Goal: Information Seeking & Learning: Learn about a topic

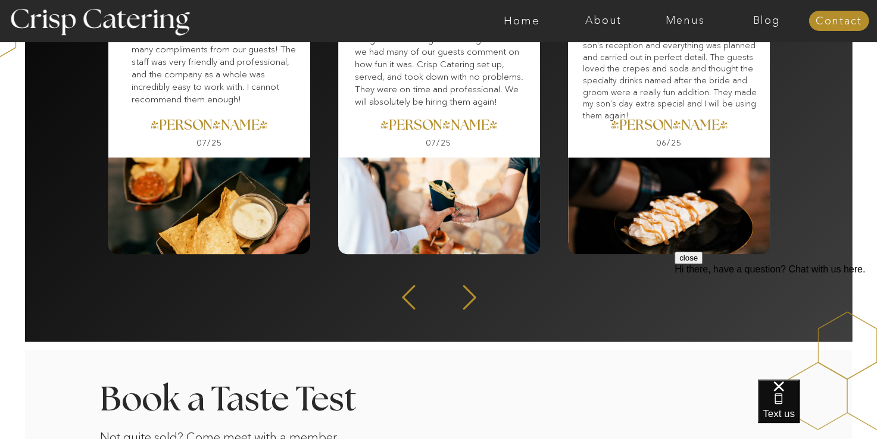
scroll to position [1667, 0]
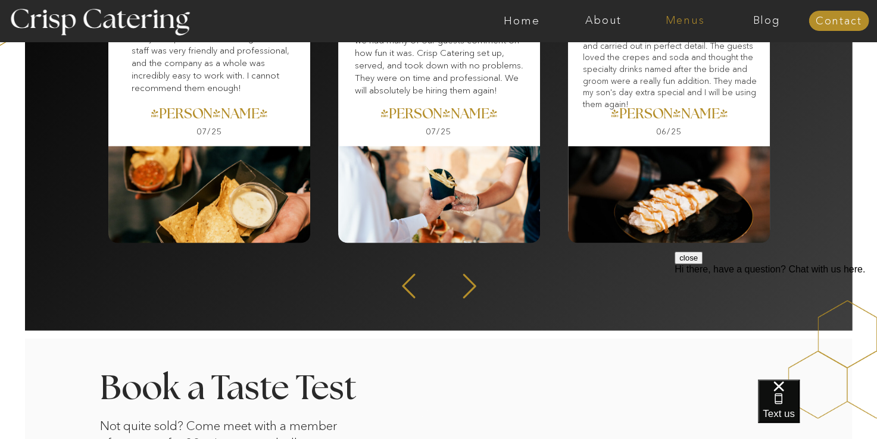
click at [691, 18] on nav "Menus" at bounding box center [685, 21] width 82 height 12
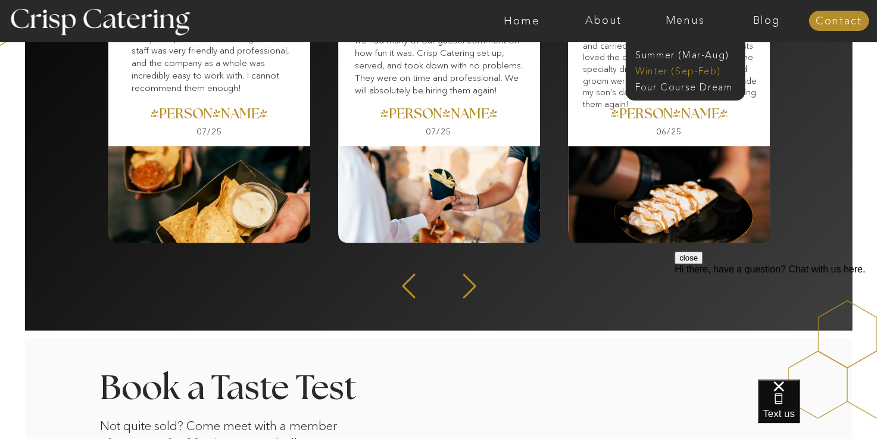
click at [673, 67] on nav "Winter (Sep-Feb)" at bounding box center [684, 69] width 98 height 11
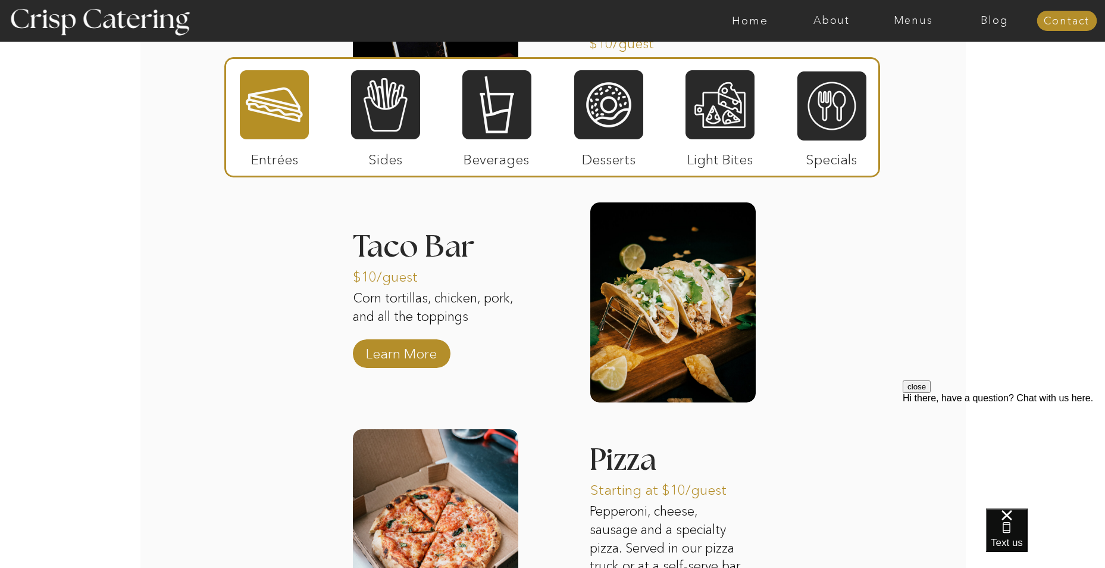
scroll to position [1684, 0]
click at [390, 347] on p "Learn More" at bounding box center [401, 350] width 79 height 35
